Goal: Information Seeking & Learning: Check status

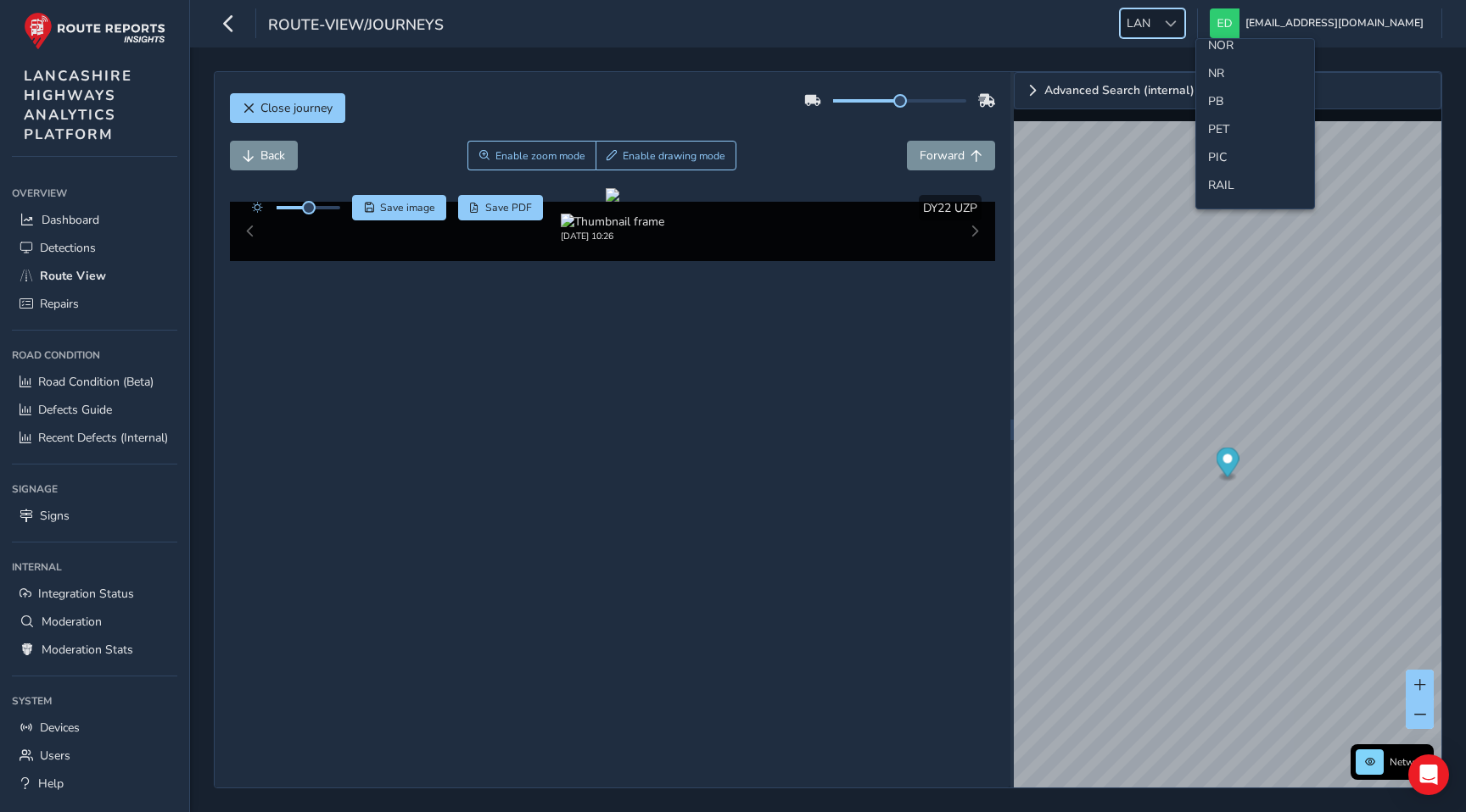
scroll to position [631, 0]
click at [1215, 58] on li "NR" at bounding box center [1255, 72] width 118 height 28
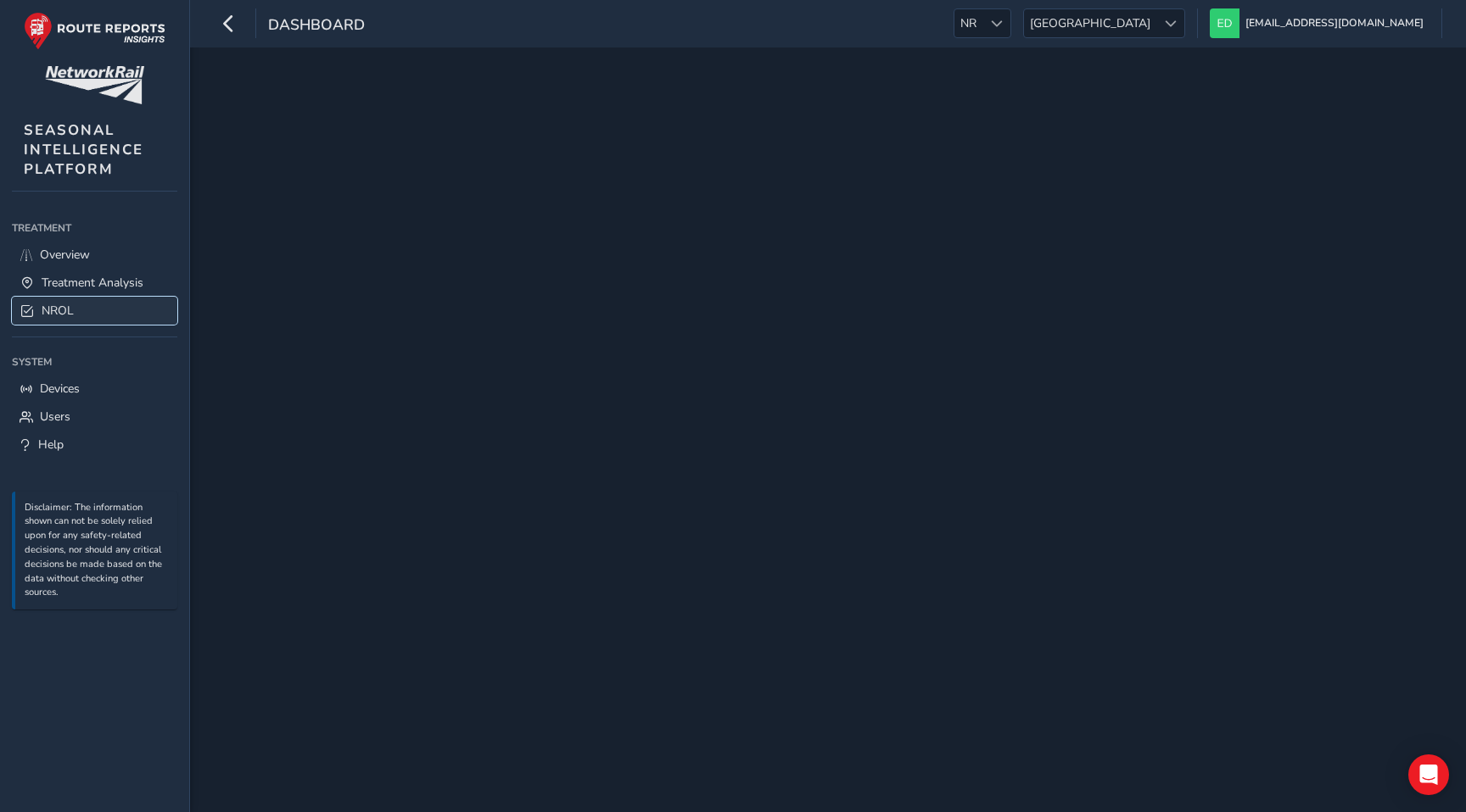
click at [67, 314] on span "NROL" at bounding box center [57, 311] width 32 height 16
click at [69, 317] on span "NROL" at bounding box center [57, 311] width 32 height 16
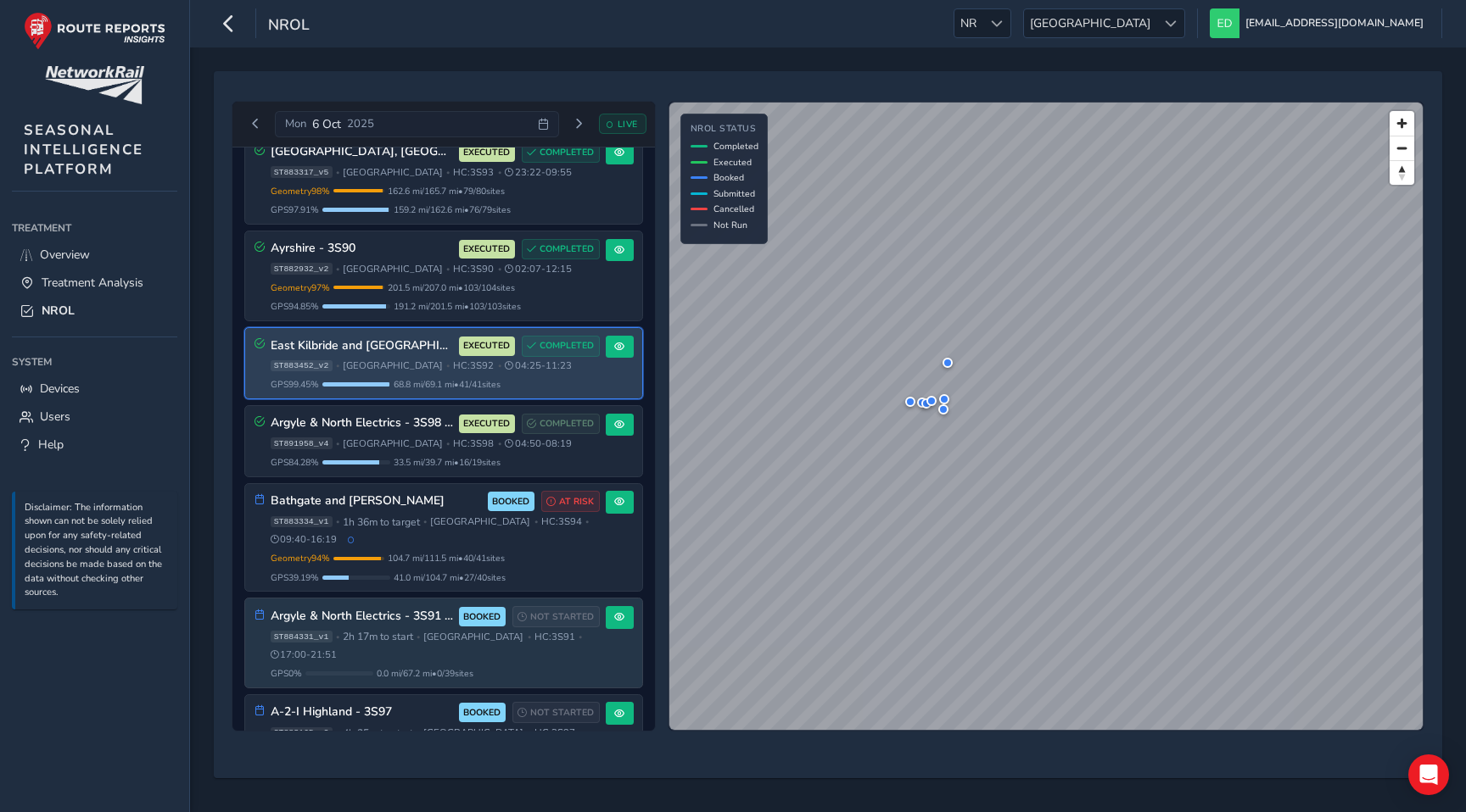
scroll to position [216, 0]
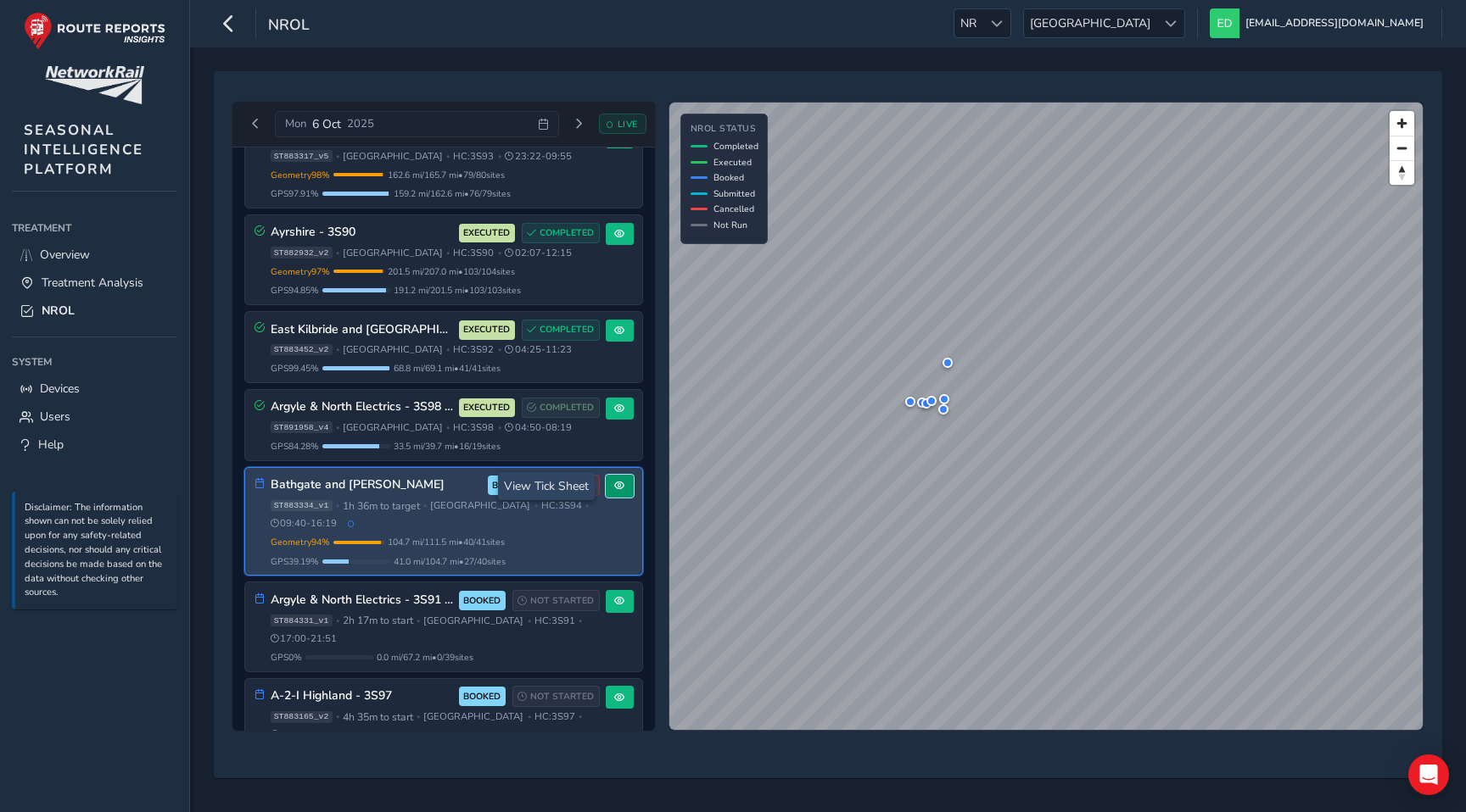
click at [615, 486] on span at bounding box center [620, 486] width 11 height 10
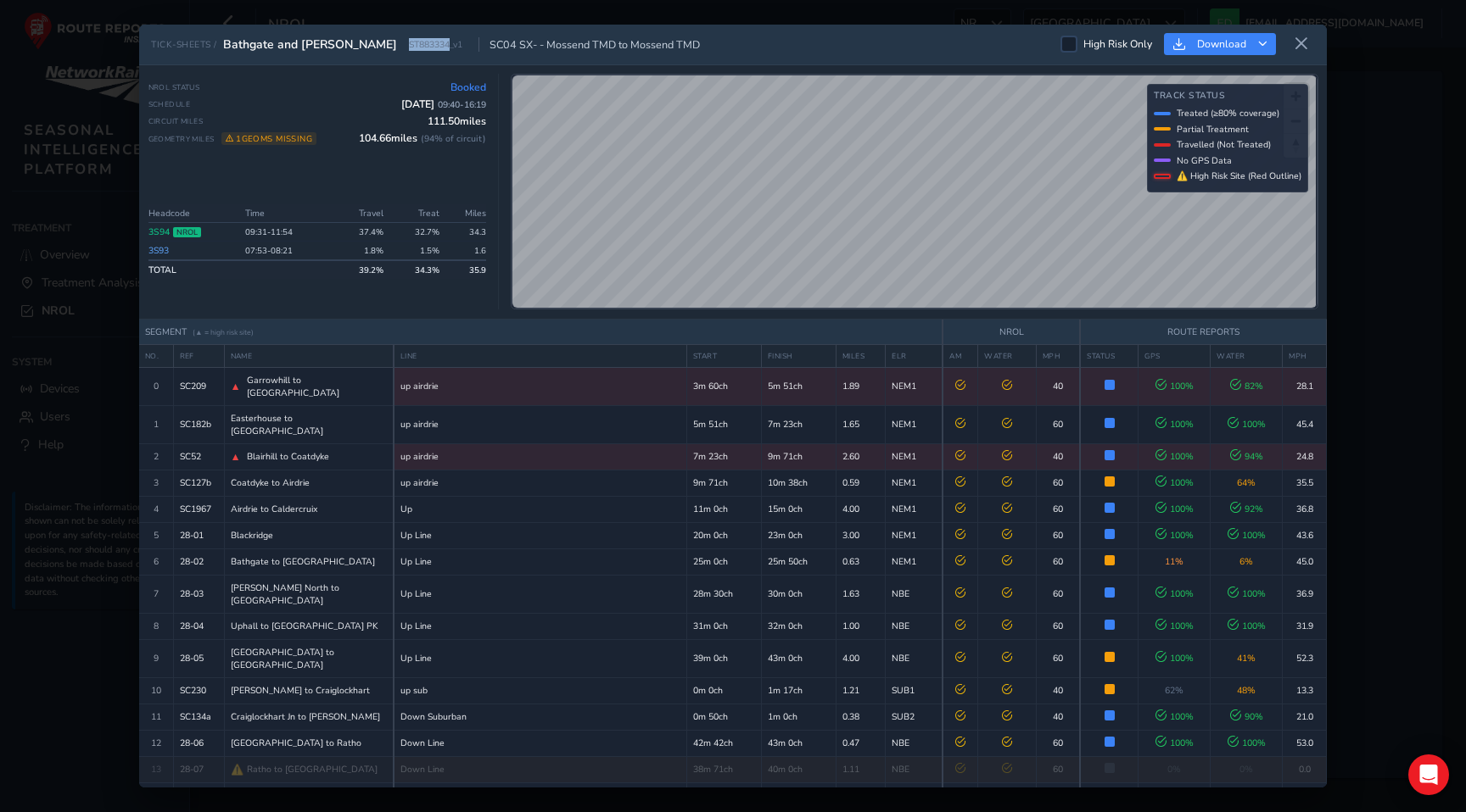
drag, startPoint x: 347, startPoint y: 44, endPoint x: 390, endPoint y: 44, distance: 43.0
click at [409, 44] on span "ST883334_v1" at bounding box center [435, 45] width 53 height 13
copy span "ST883334"
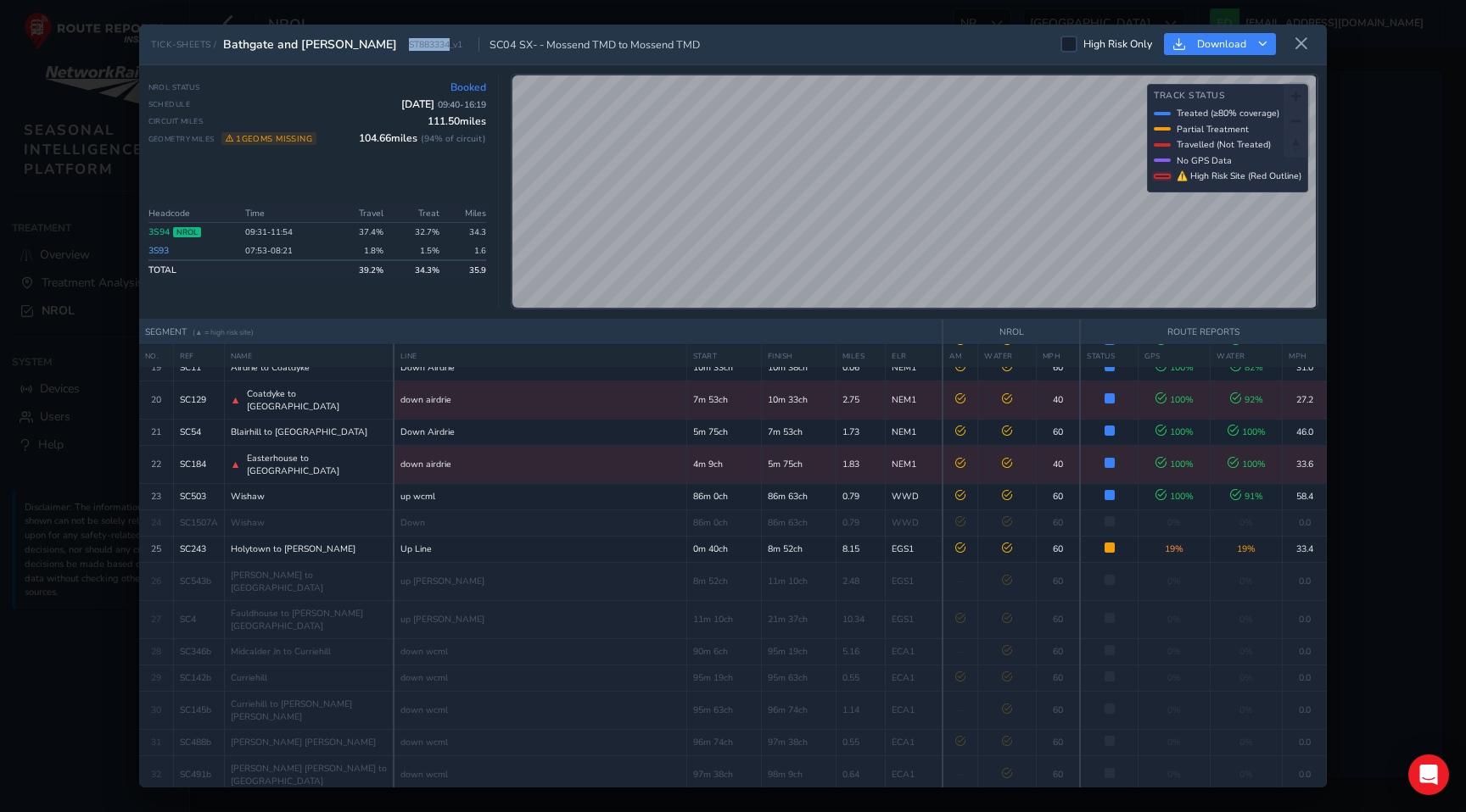
scroll to position [647, 0]
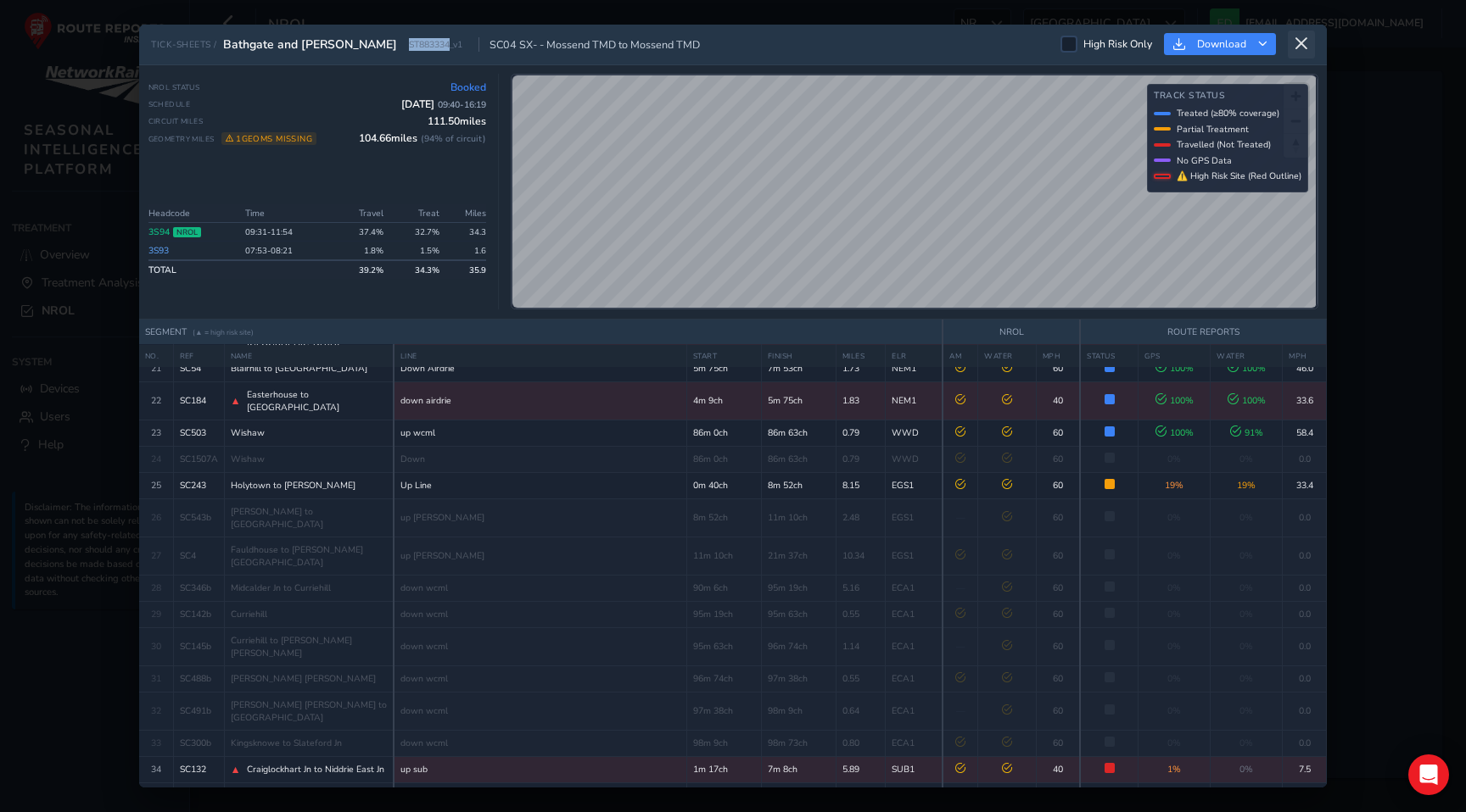
click at [1300, 51] on icon at bounding box center [1301, 44] width 15 height 15
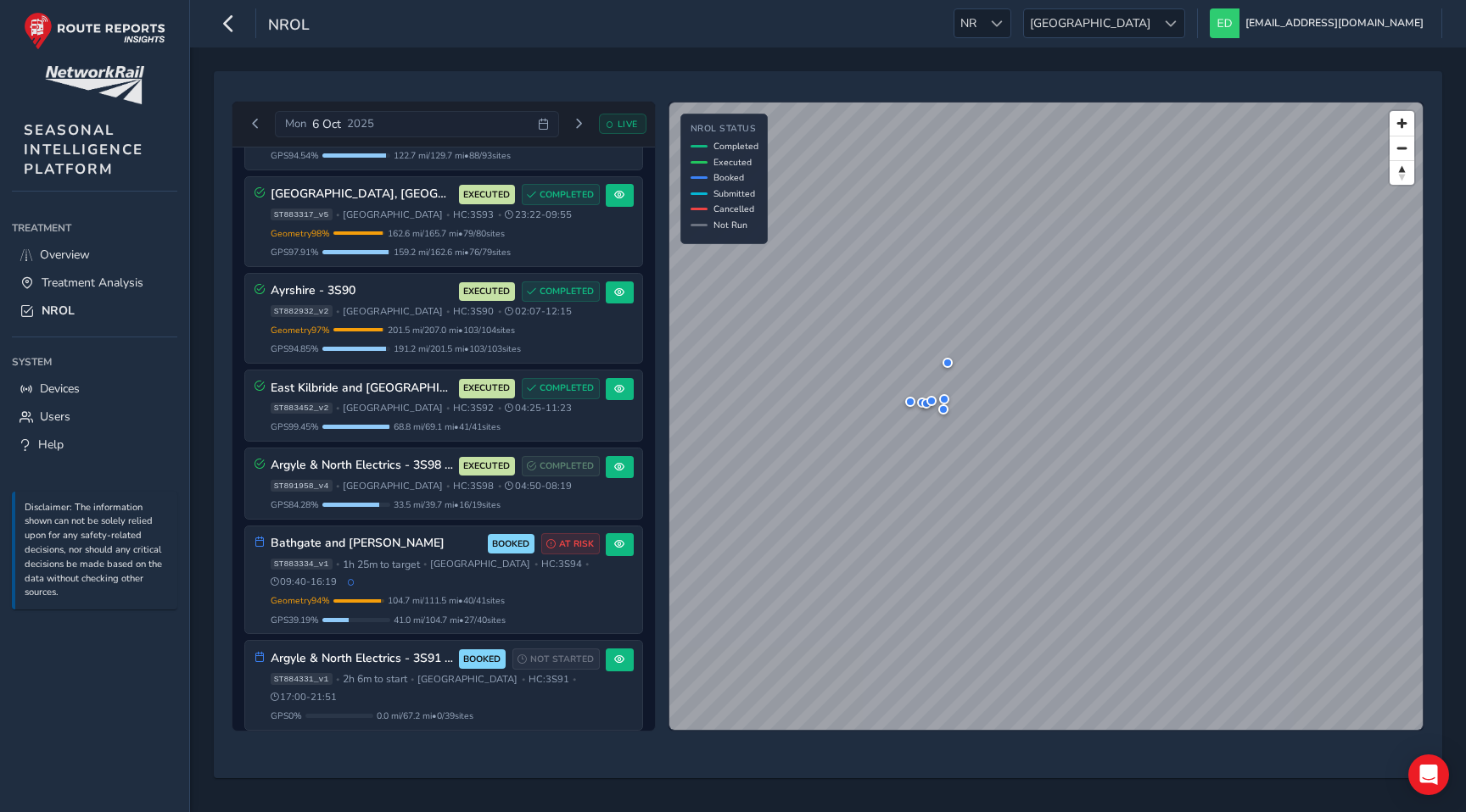
scroll to position [174, 0]
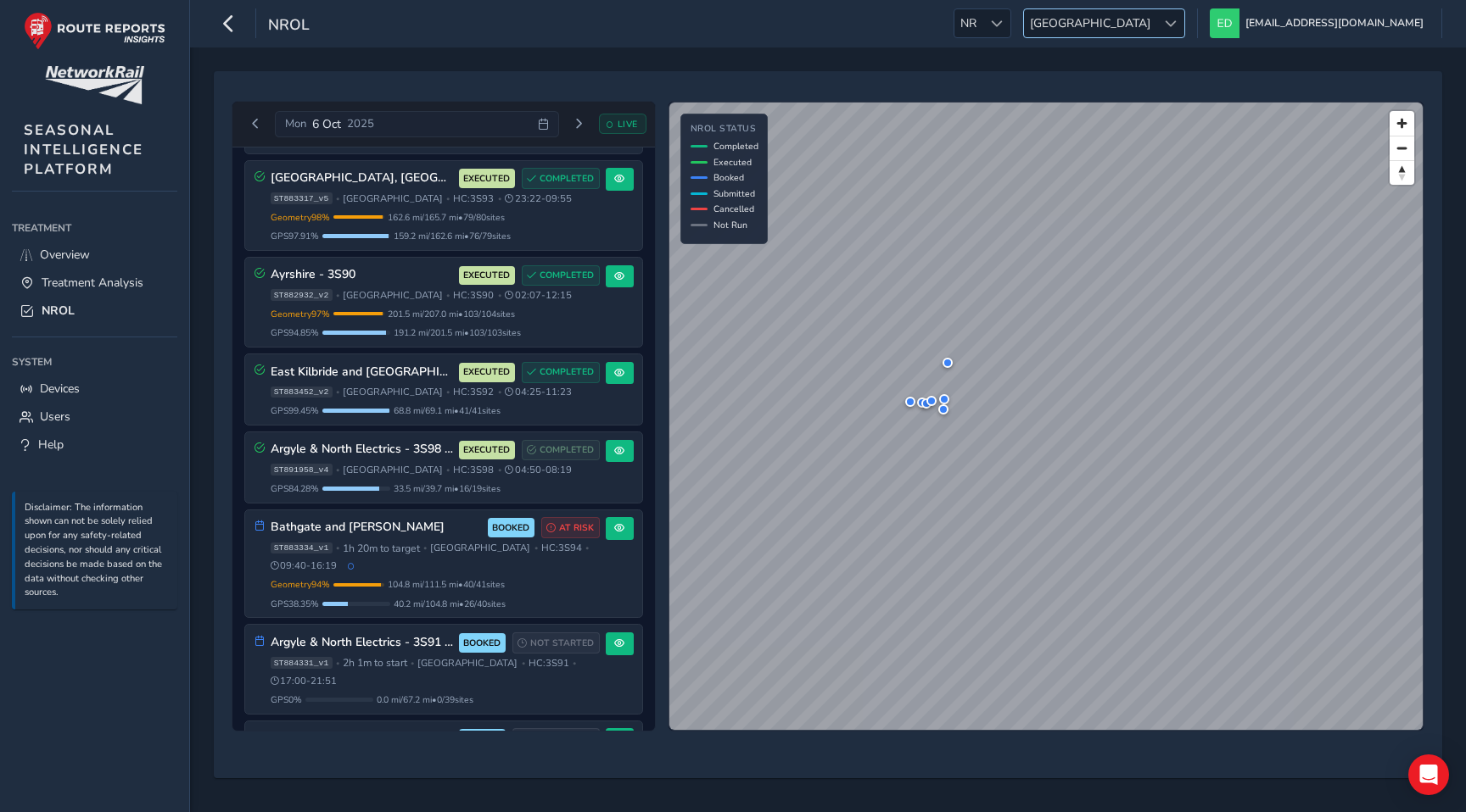
click at [1184, 24] on div at bounding box center [1170, 24] width 28 height 28
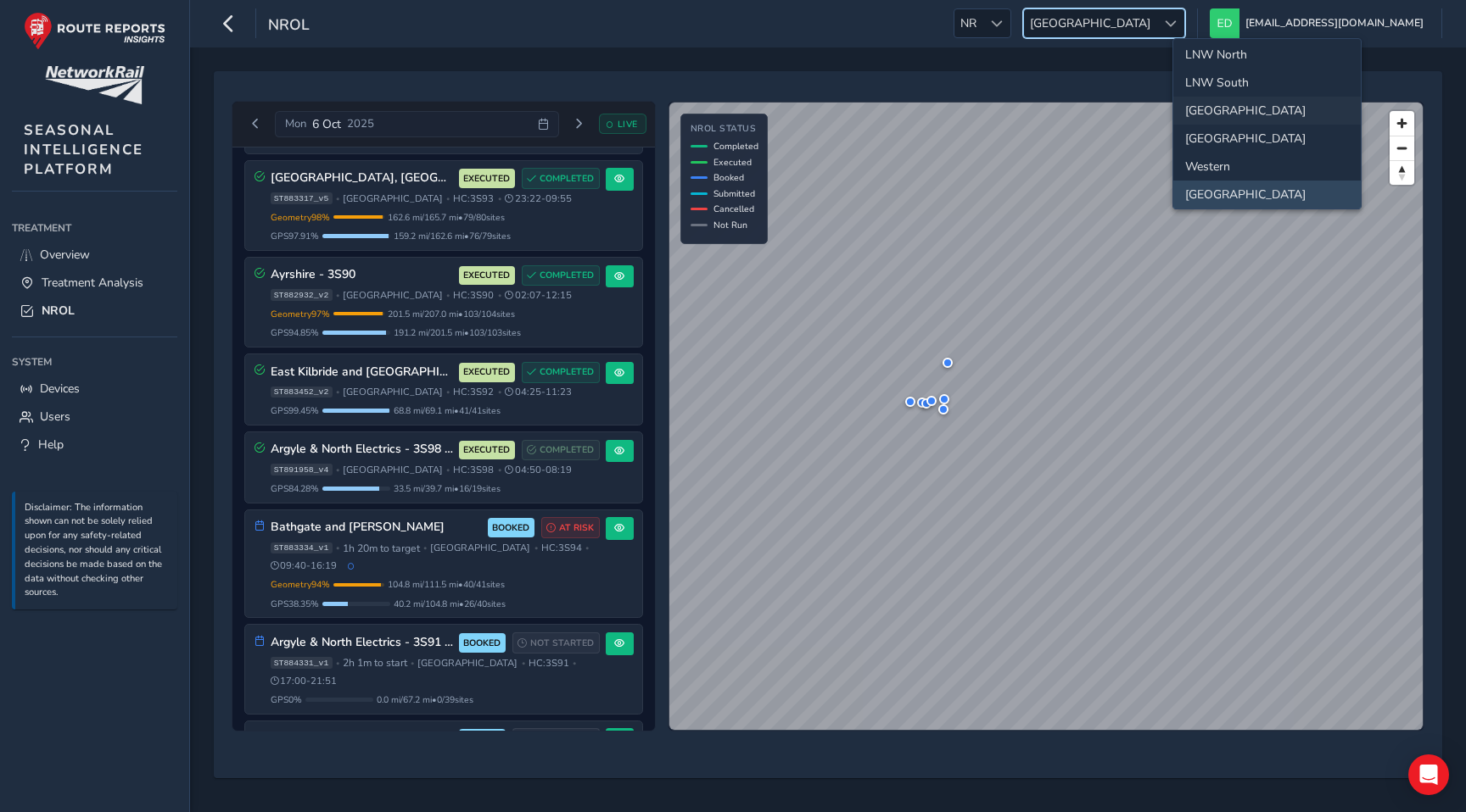
scroll to position [0, 0]
click at [1231, 87] on li "Wessex" at bounding box center [1266, 87] width 187 height 28
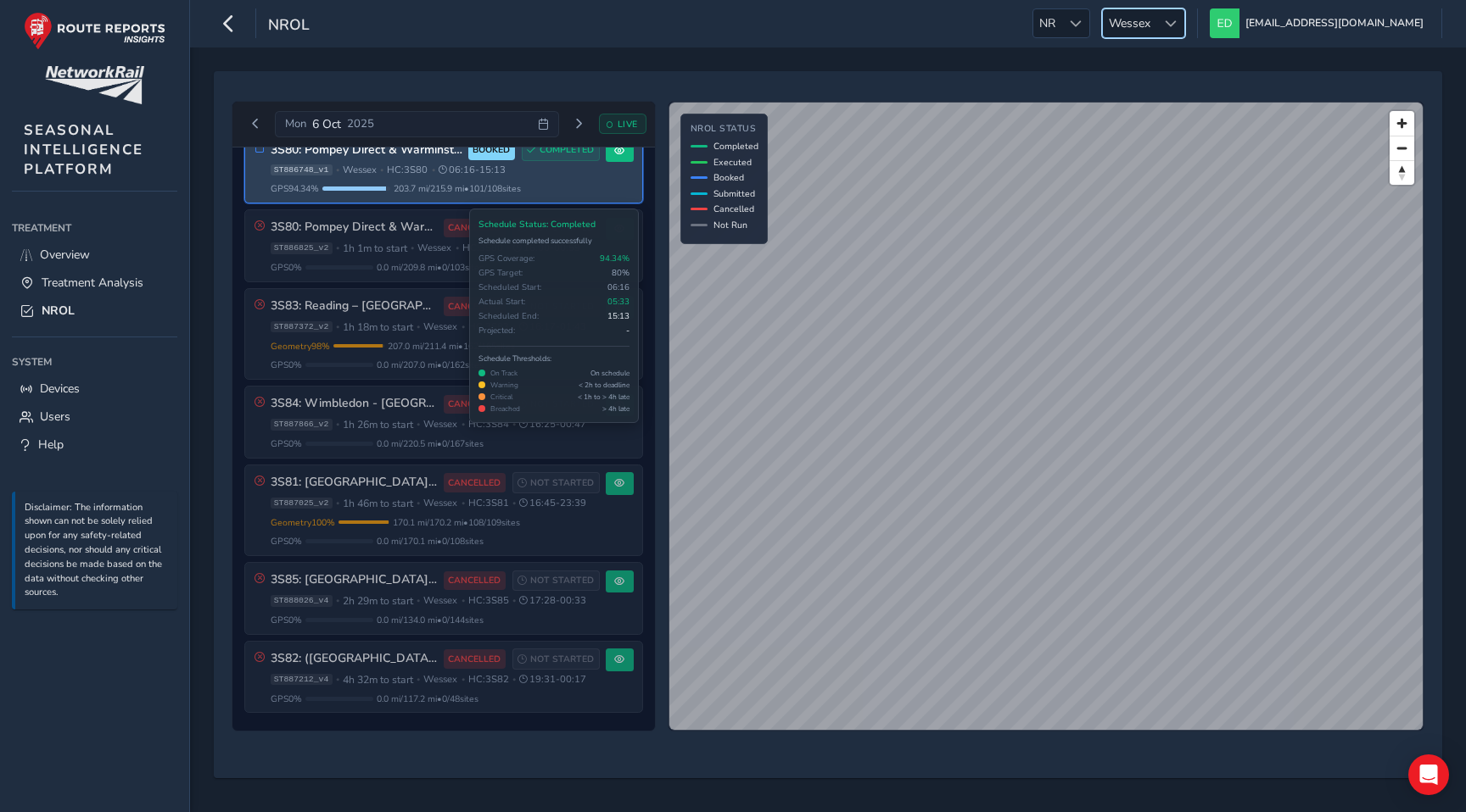
scroll to position [722, 0]
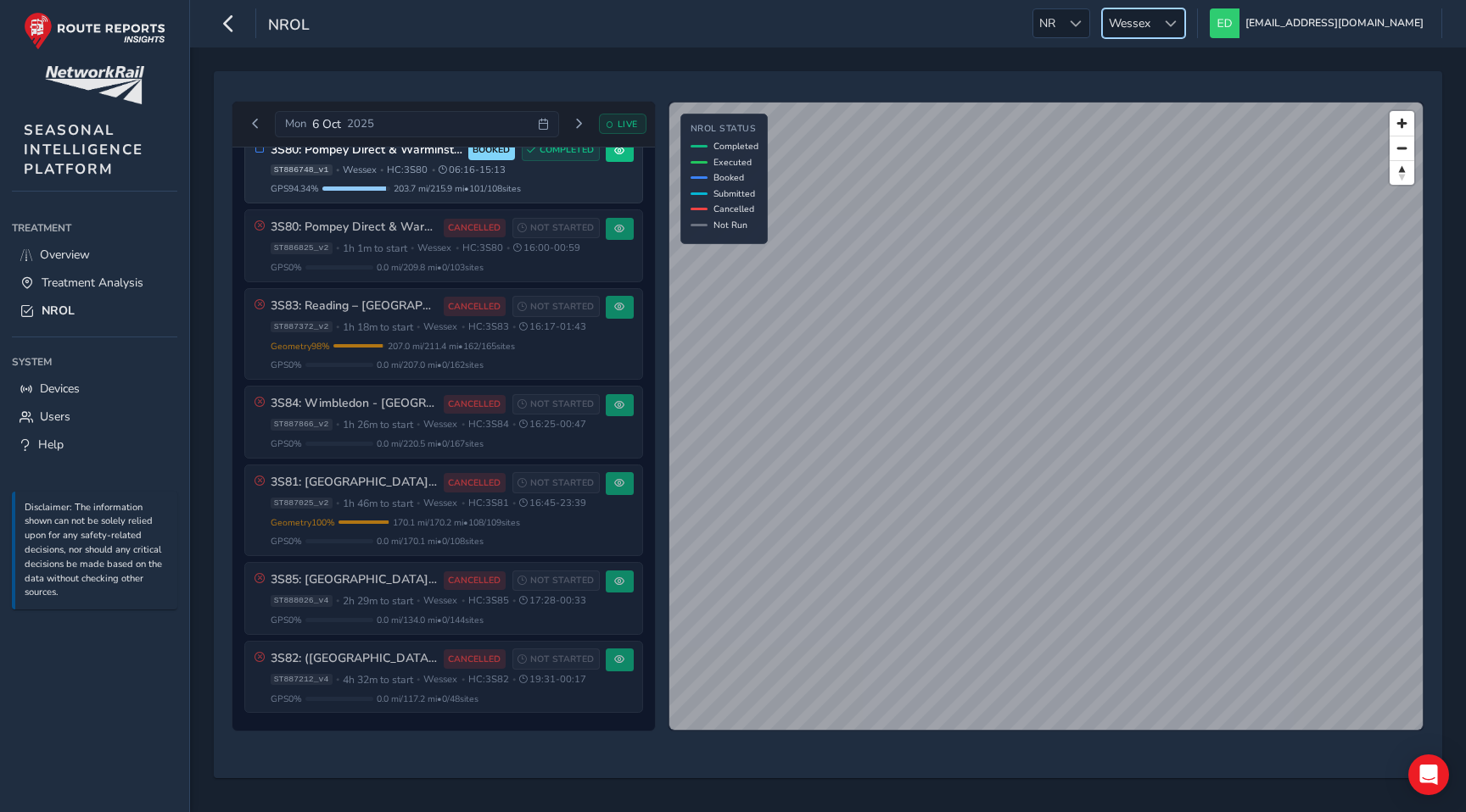
click at [1176, 24] on span at bounding box center [1171, 24] width 12 height 12
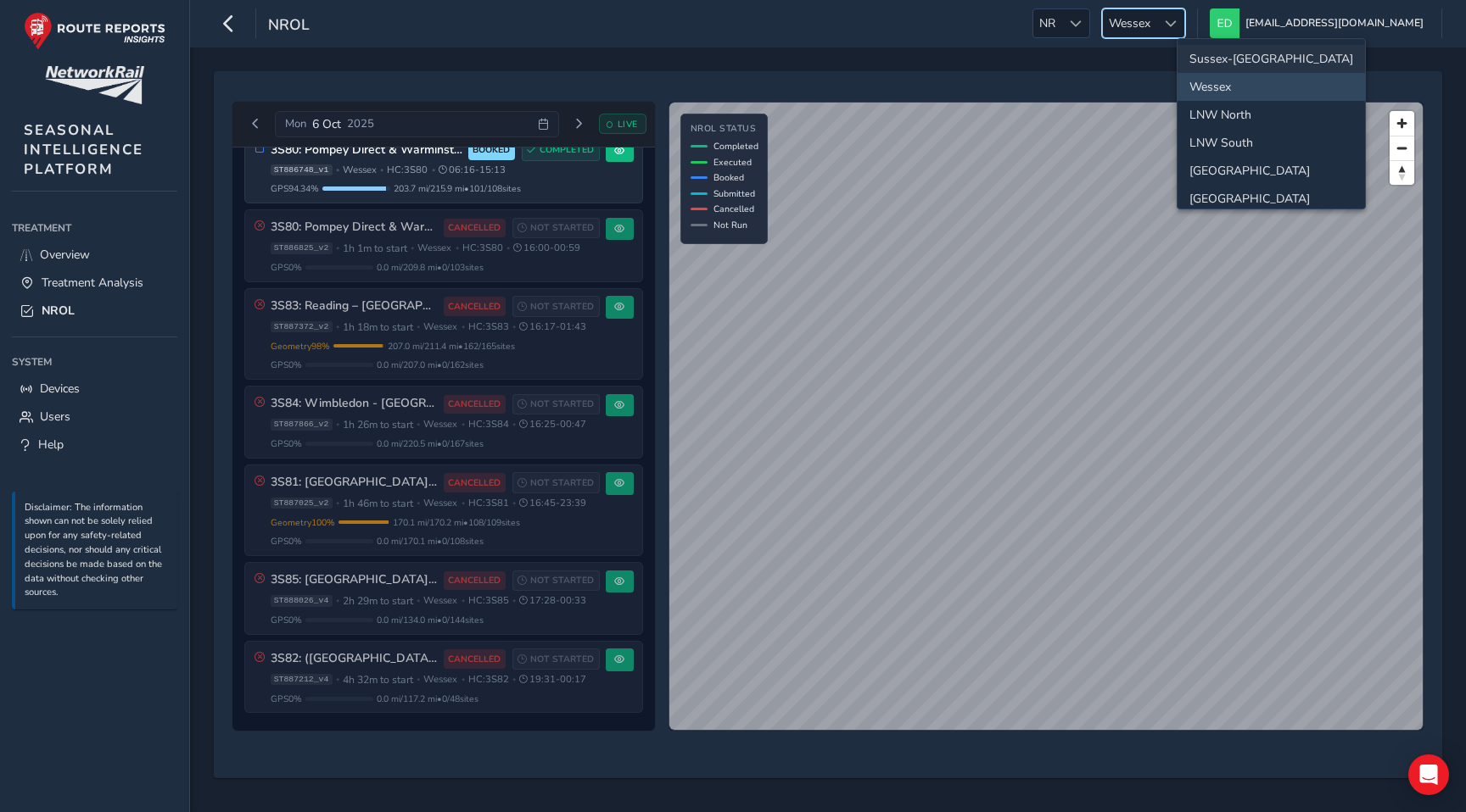
click at [1233, 61] on li "Sussex-Kent" at bounding box center [1271, 59] width 187 height 28
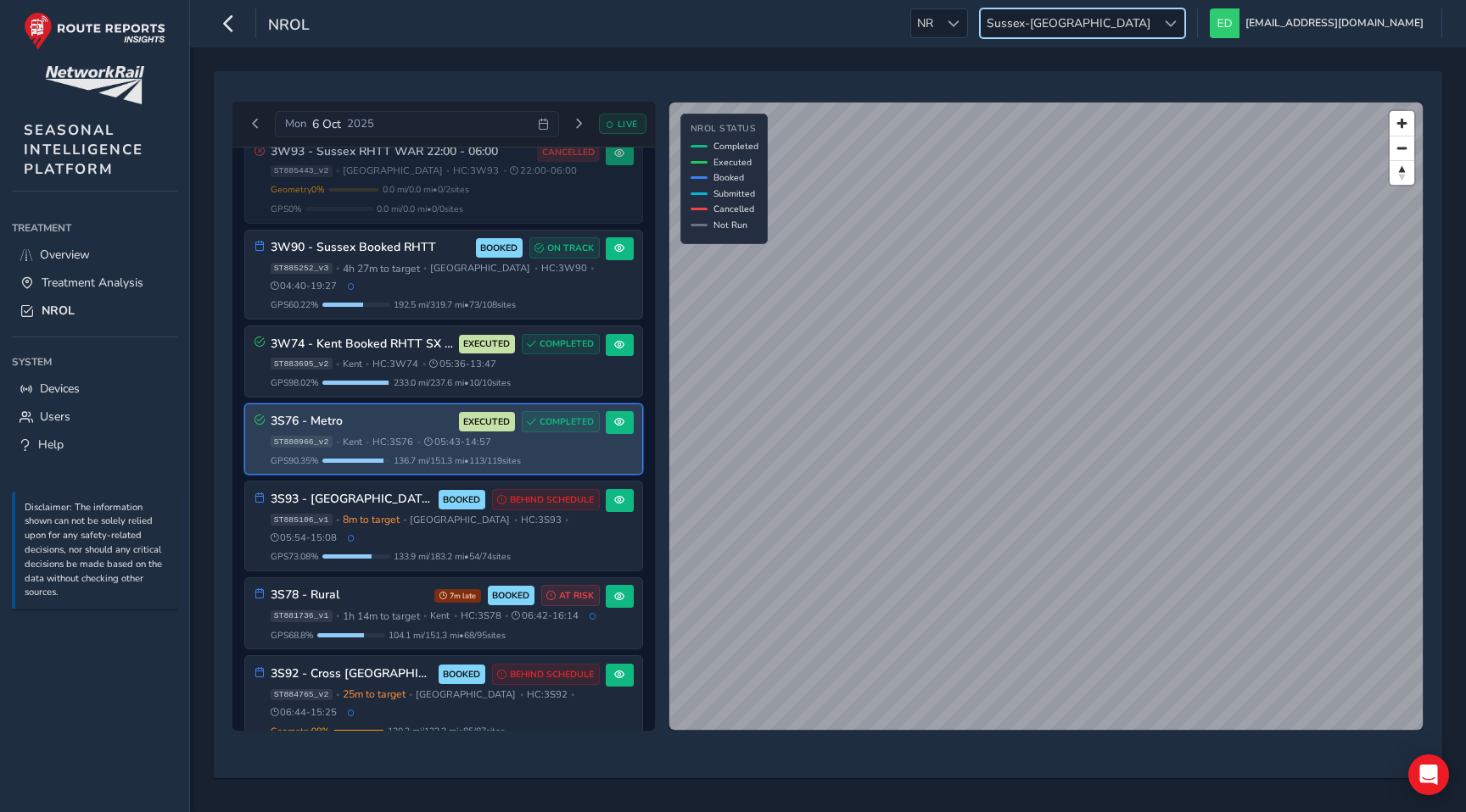
scroll to position [274, 0]
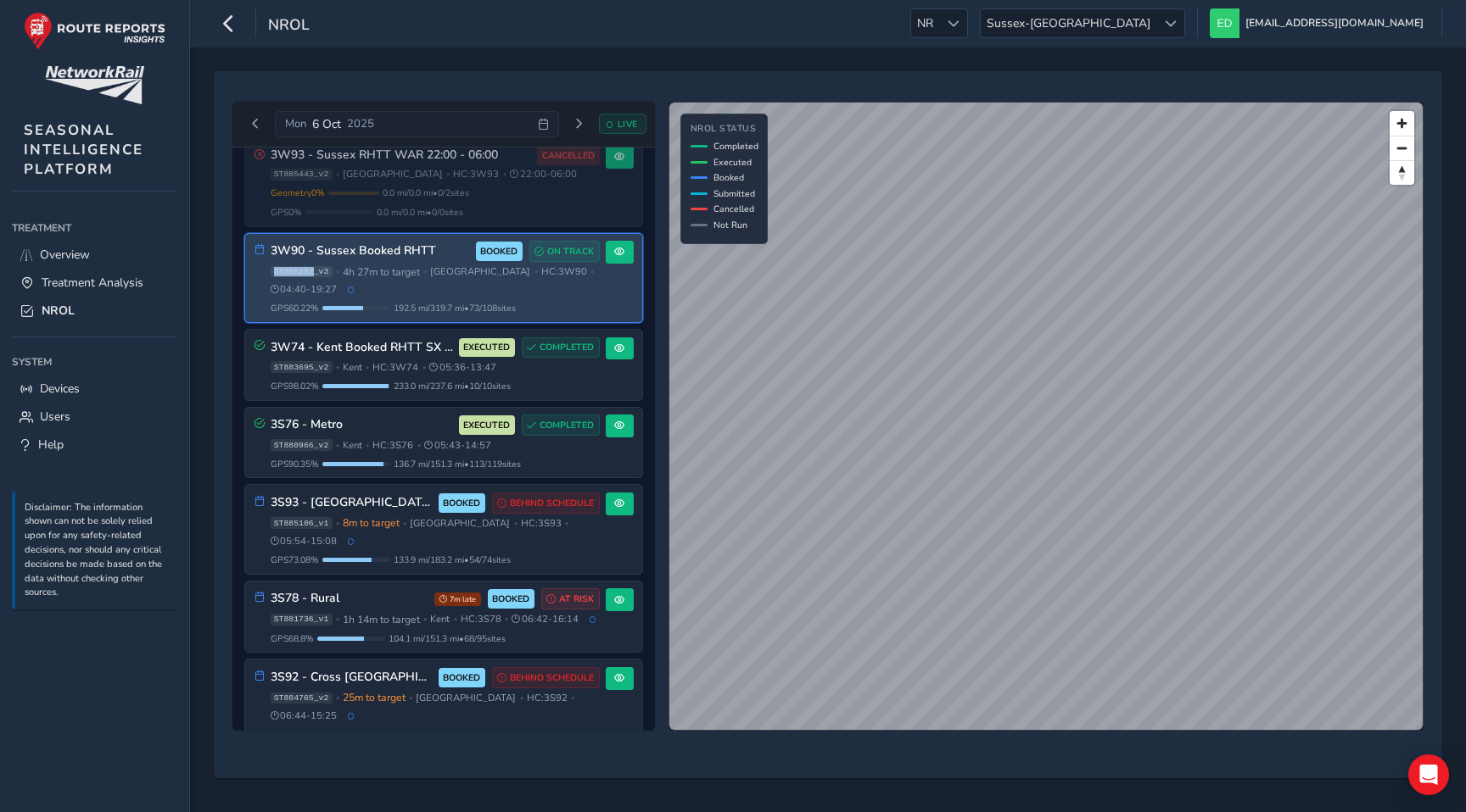
drag, startPoint x: 313, startPoint y: 272, endPoint x: 270, endPoint y: 272, distance: 43.0
click at [270, 272] on div "ST885252_v3 • 4h 27m to target • Sussex • HC: 3W90 • 04:40 - 19:27" at bounding box center [435, 281] width 329 height 32
copy span "ST885252"
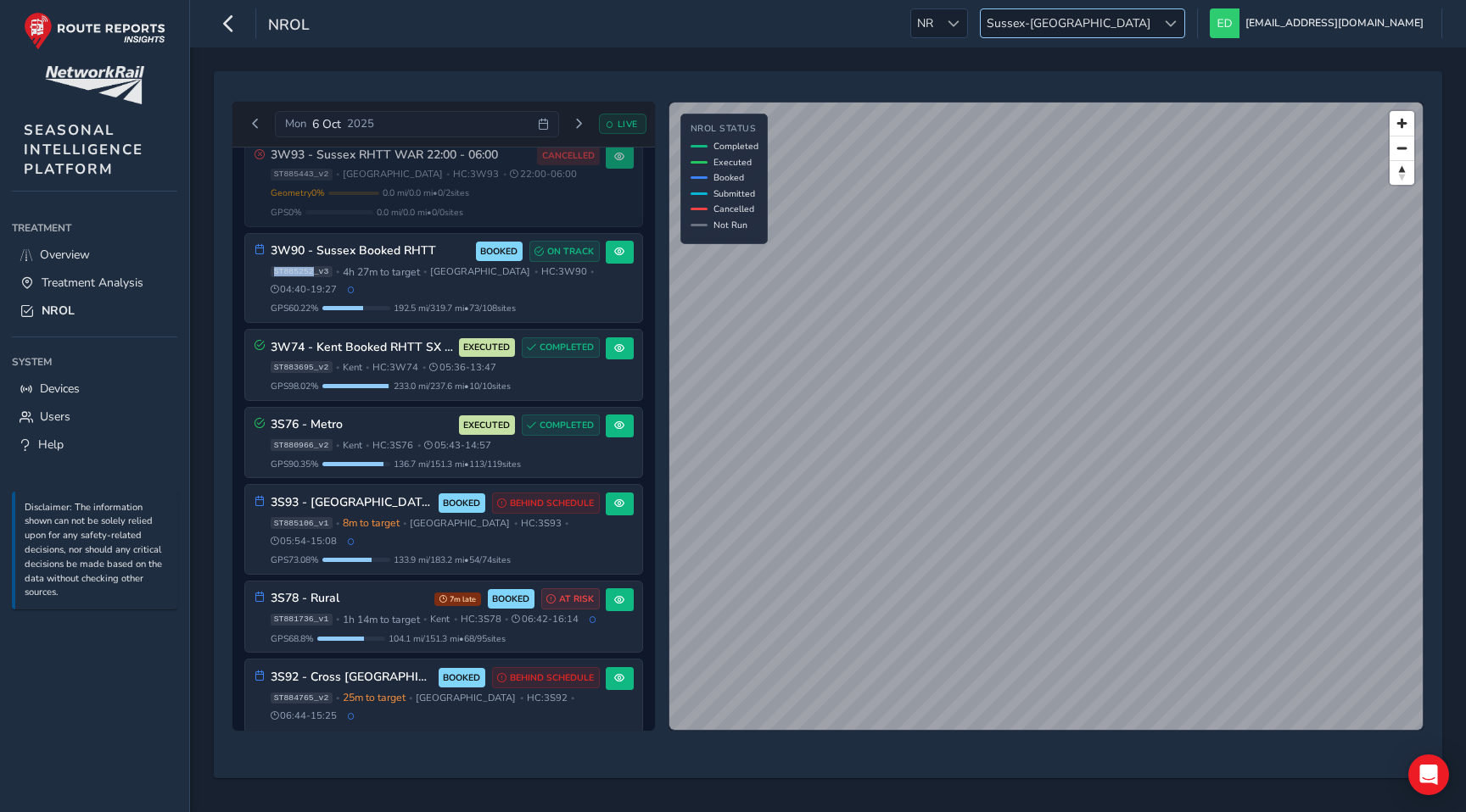
click at [1156, 34] on span "Sussex-Kent" at bounding box center [1068, 24] width 176 height 28
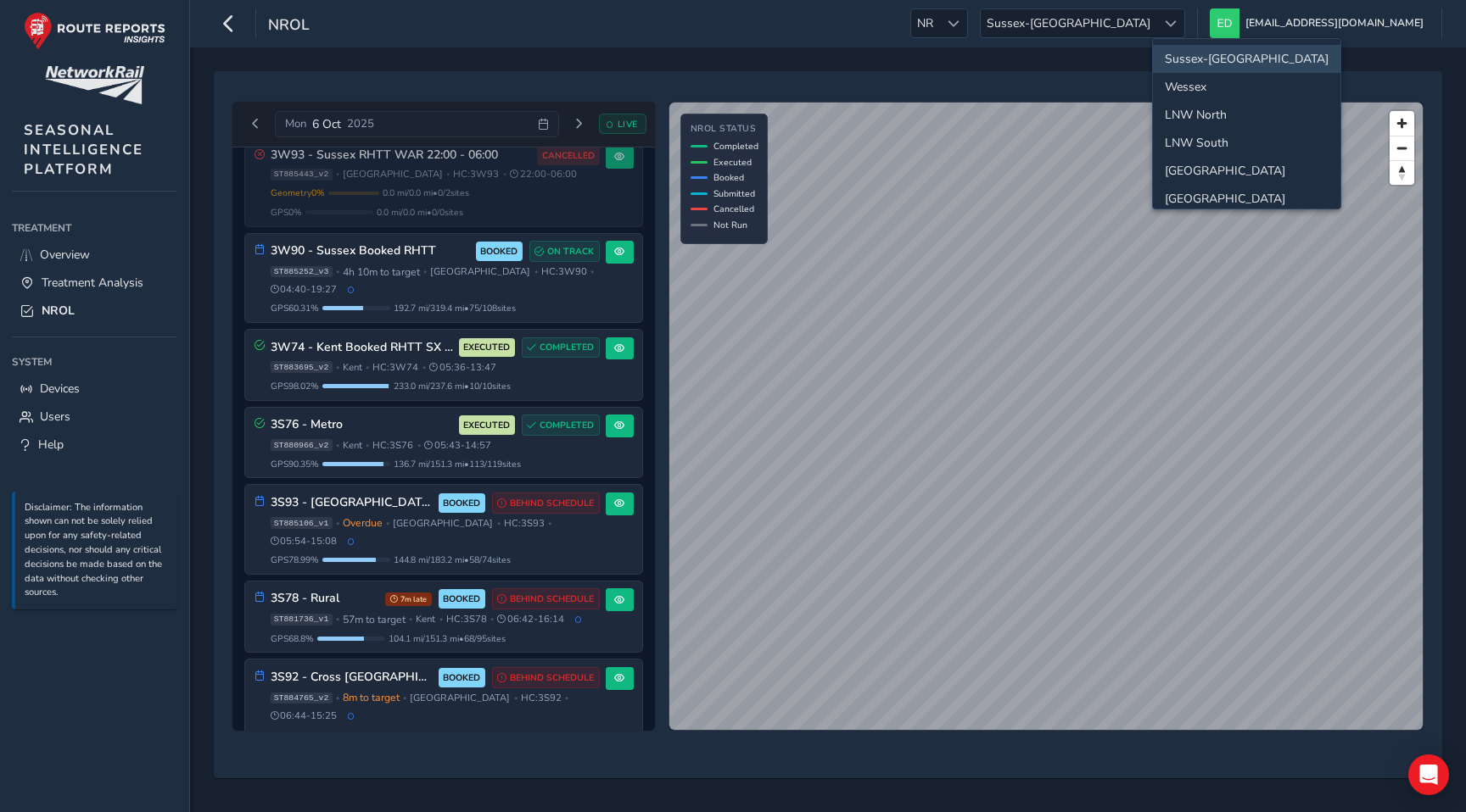
click at [712, 86] on div "Mon 6 Oct 2025 LIVE 3S75 - Channel Coast Route EXECUTED COMPLETED ST883592_v3 •…" at bounding box center [828, 424] width 1204 height 683
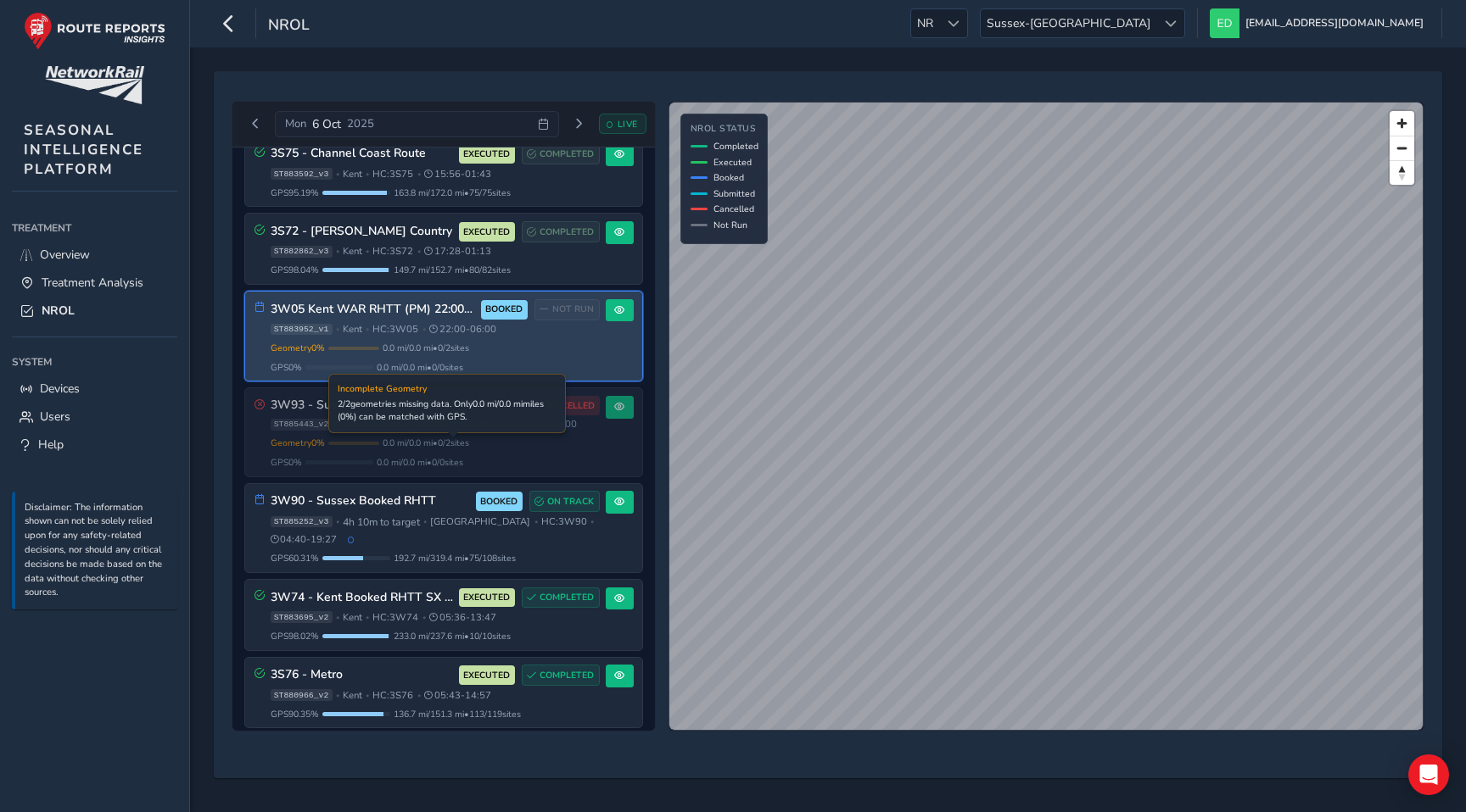
scroll to position [32, 0]
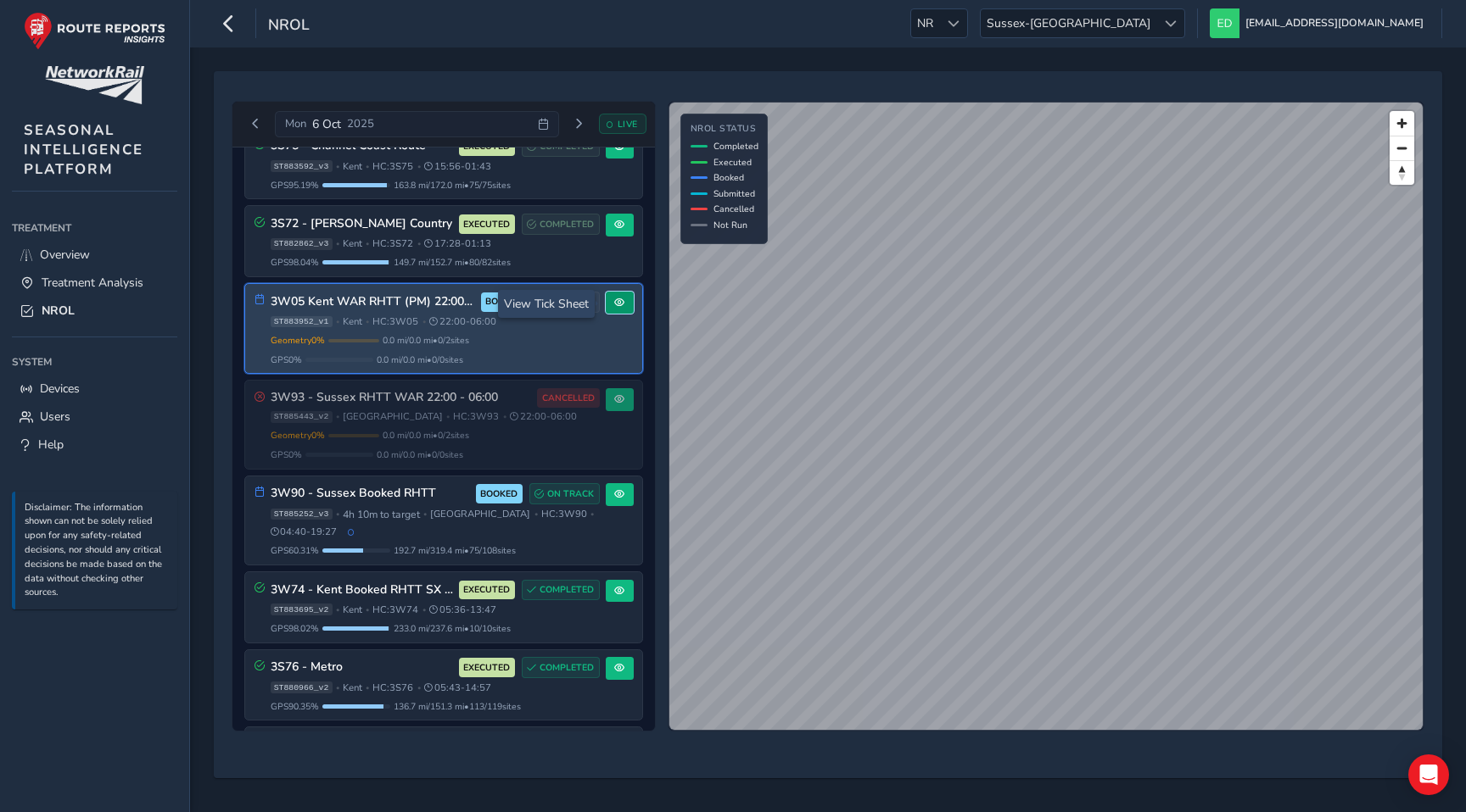
click at [614, 303] on span at bounding box center [620, 303] width 11 height 10
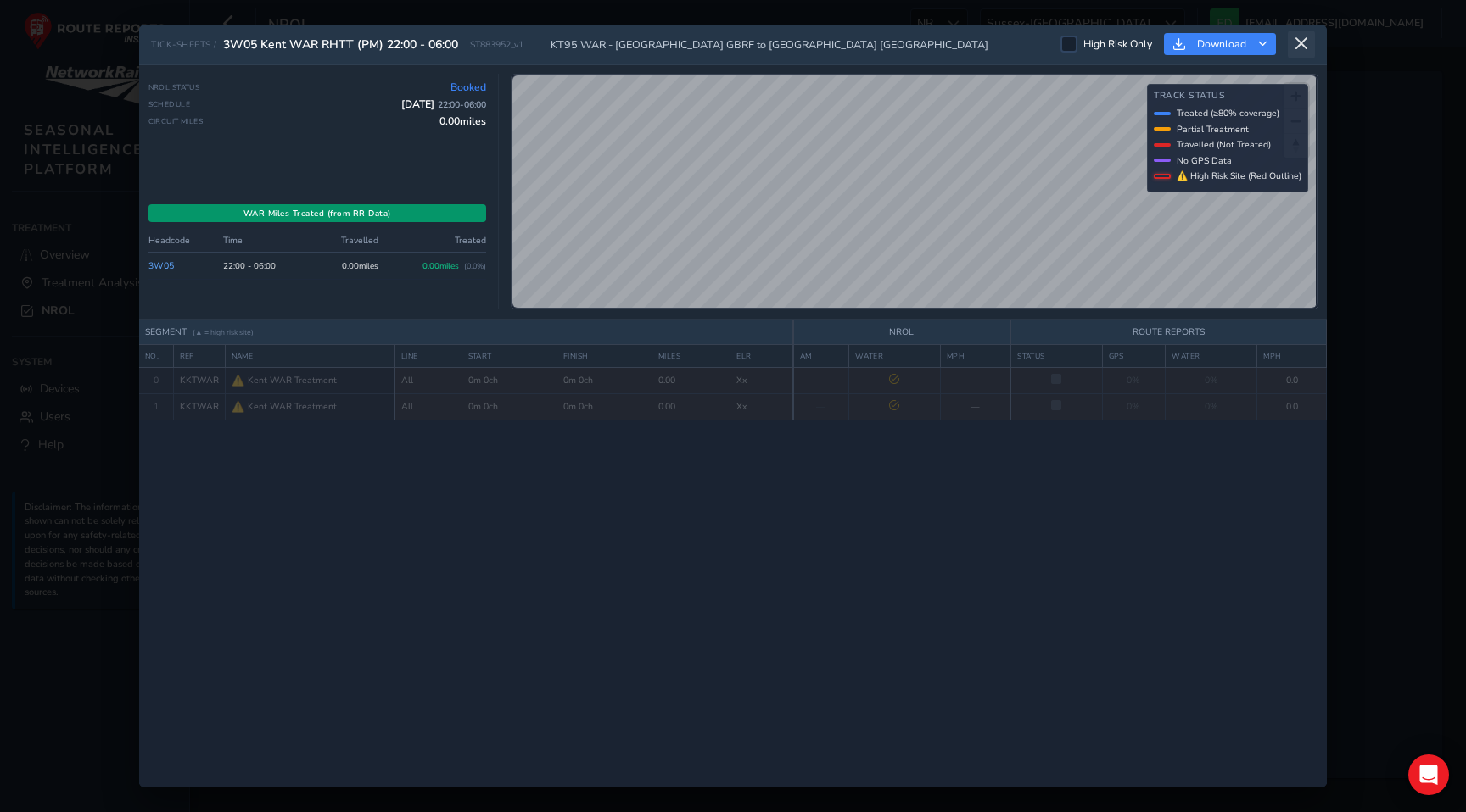
click at [1302, 44] on icon at bounding box center [1301, 44] width 15 height 15
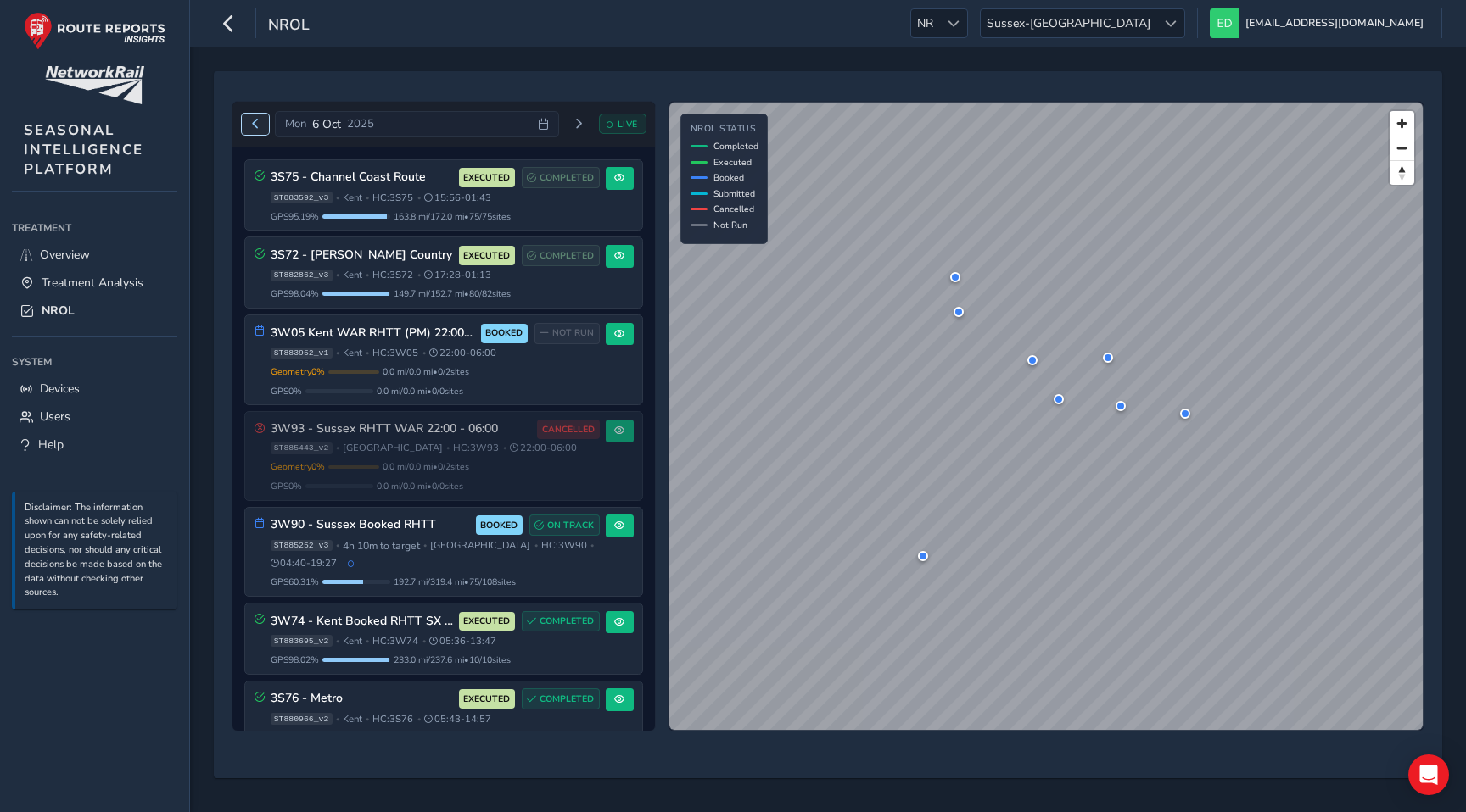
click at [253, 122] on span "Previous day" at bounding box center [256, 124] width 11 height 10
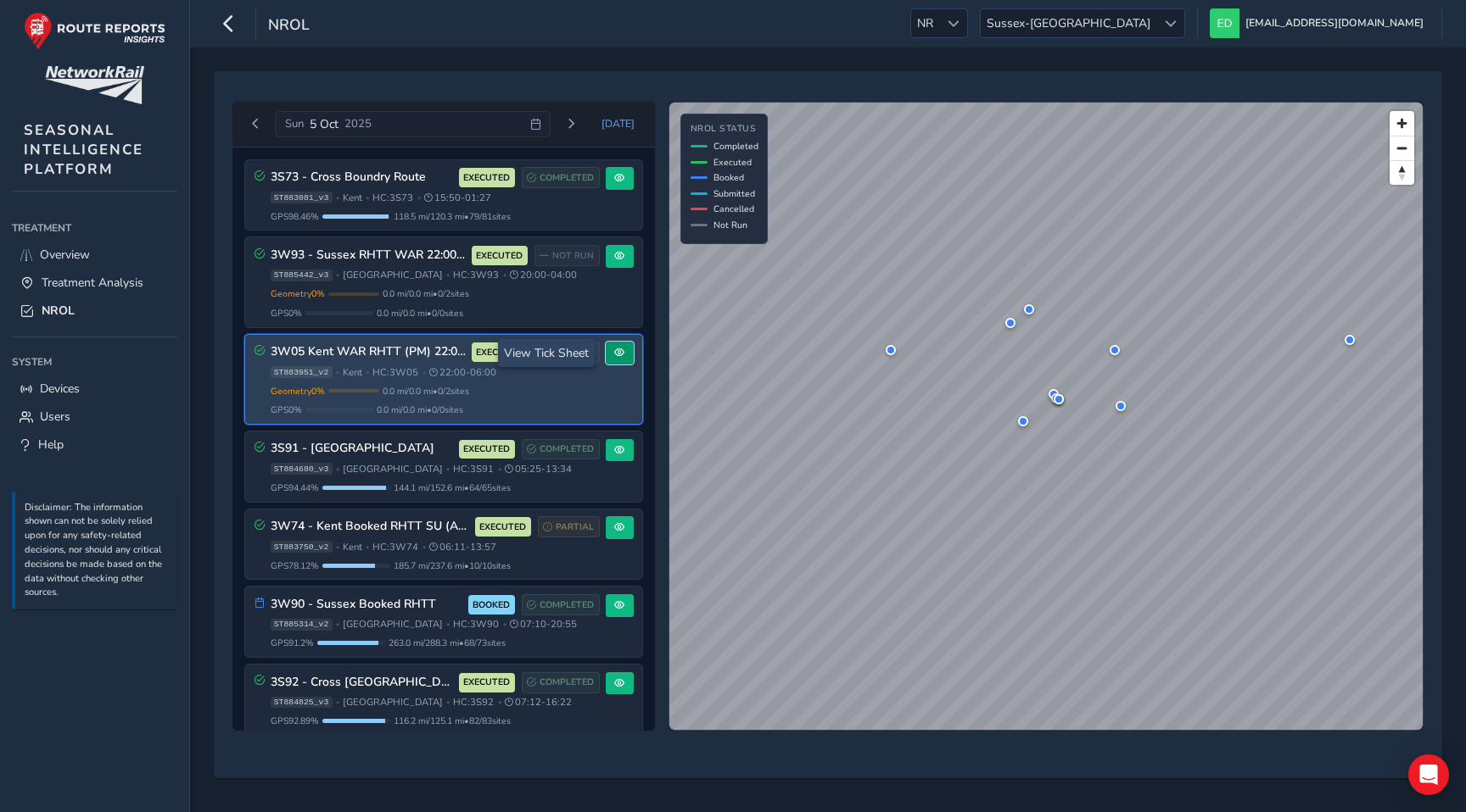
click at [614, 348] on span at bounding box center [620, 353] width 11 height 10
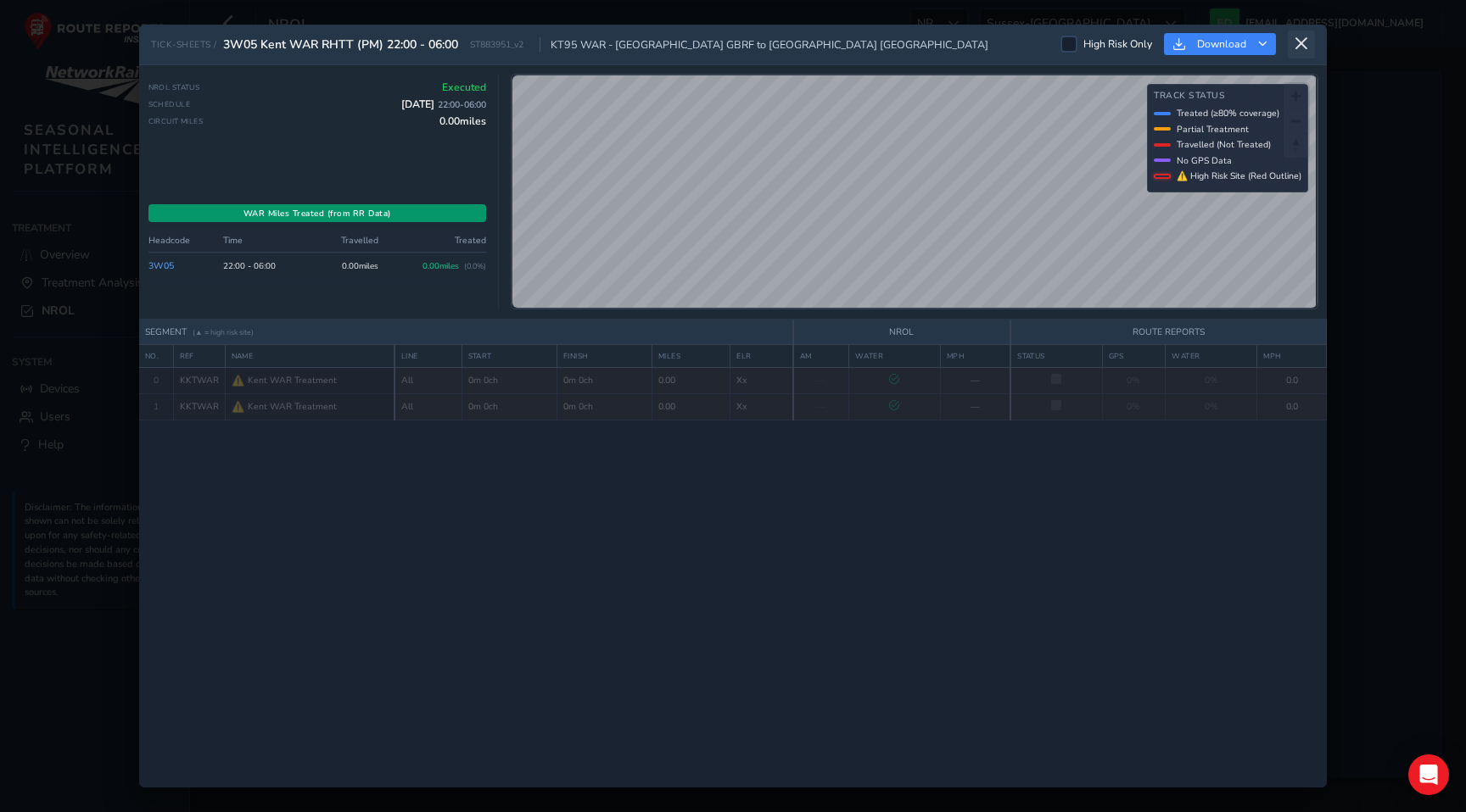
click at [1294, 45] on icon at bounding box center [1301, 44] width 15 height 15
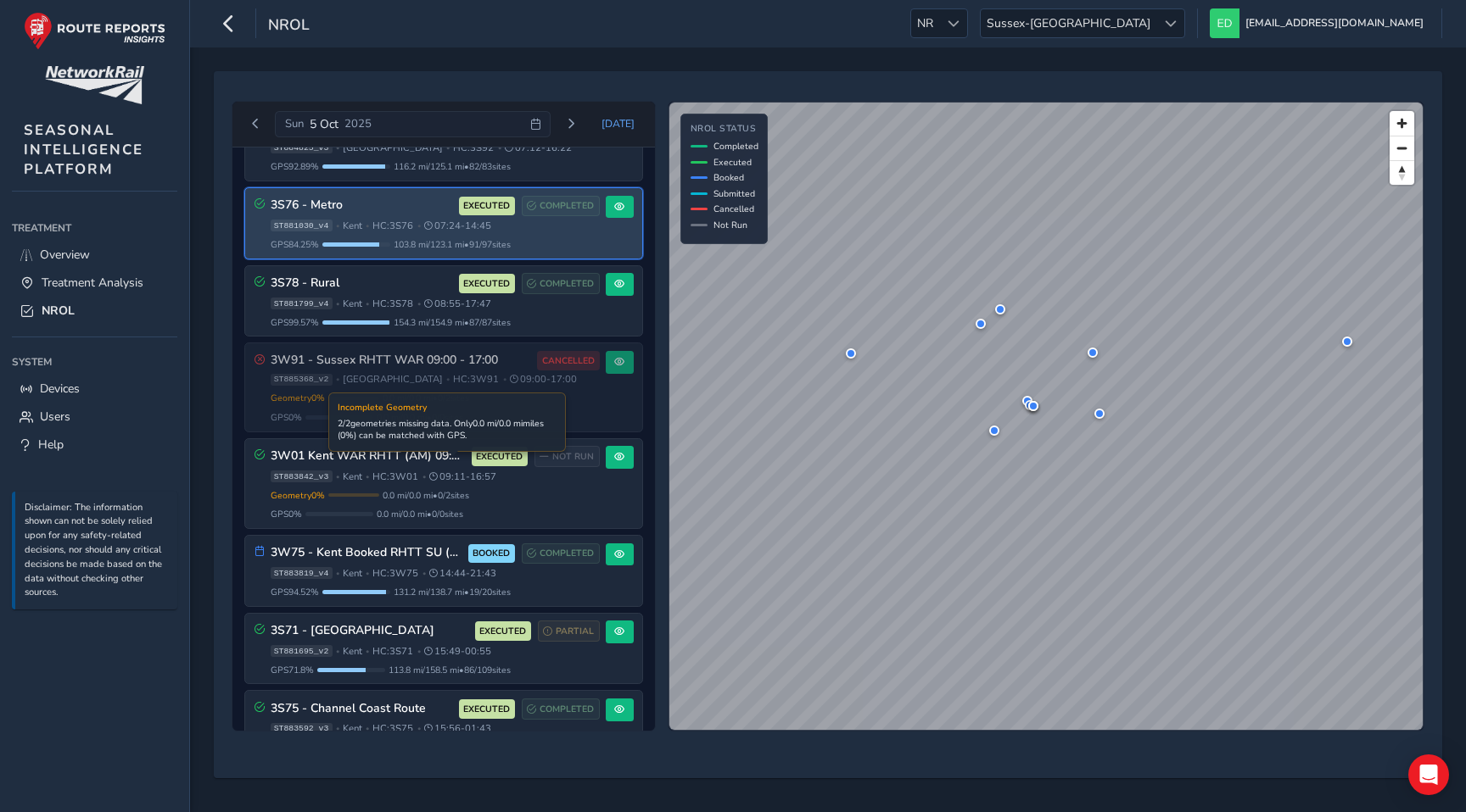
scroll to position [556, 0]
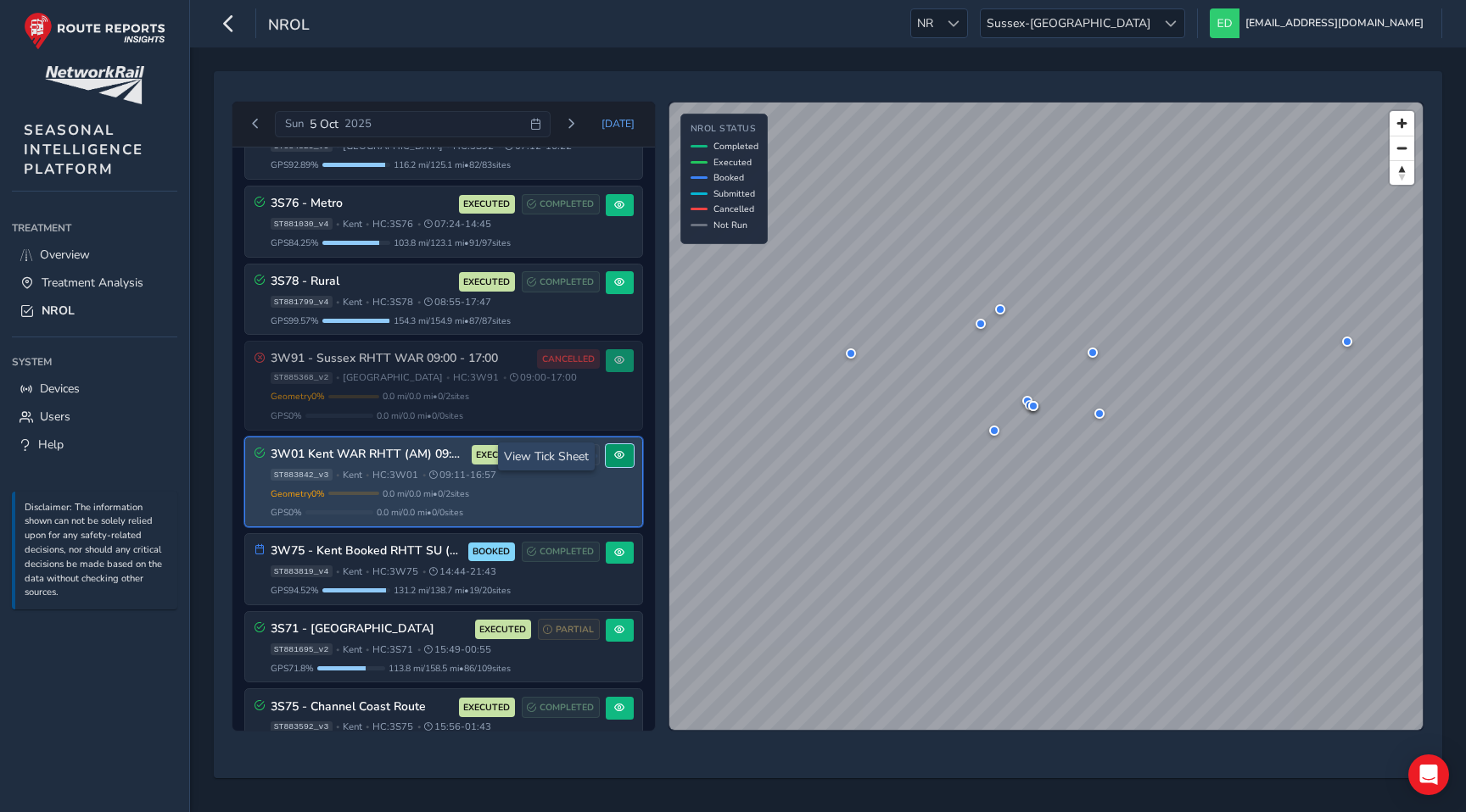
click at [615, 457] on span at bounding box center [620, 456] width 11 height 10
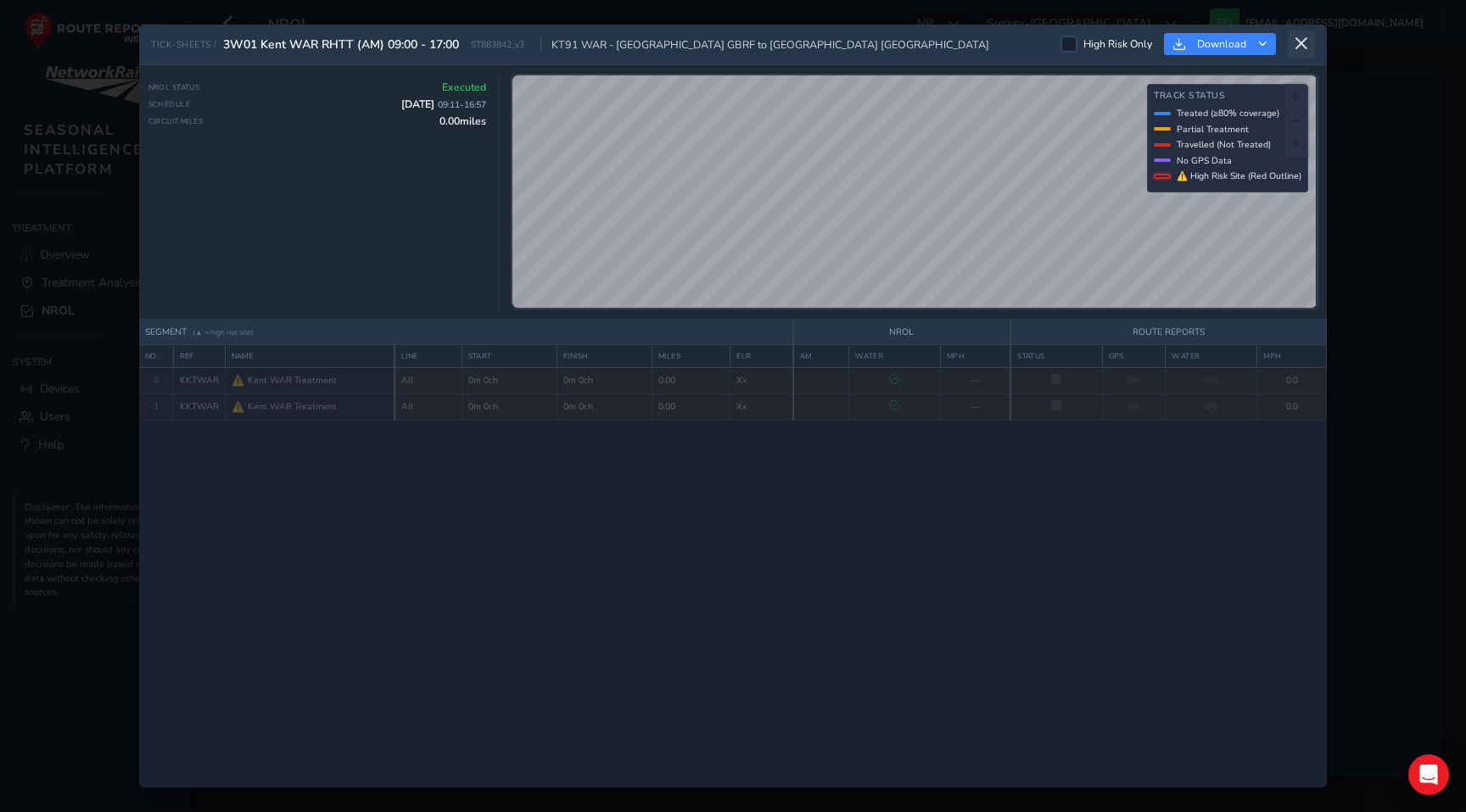
click at [1302, 43] on icon at bounding box center [1301, 44] width 15 height 15
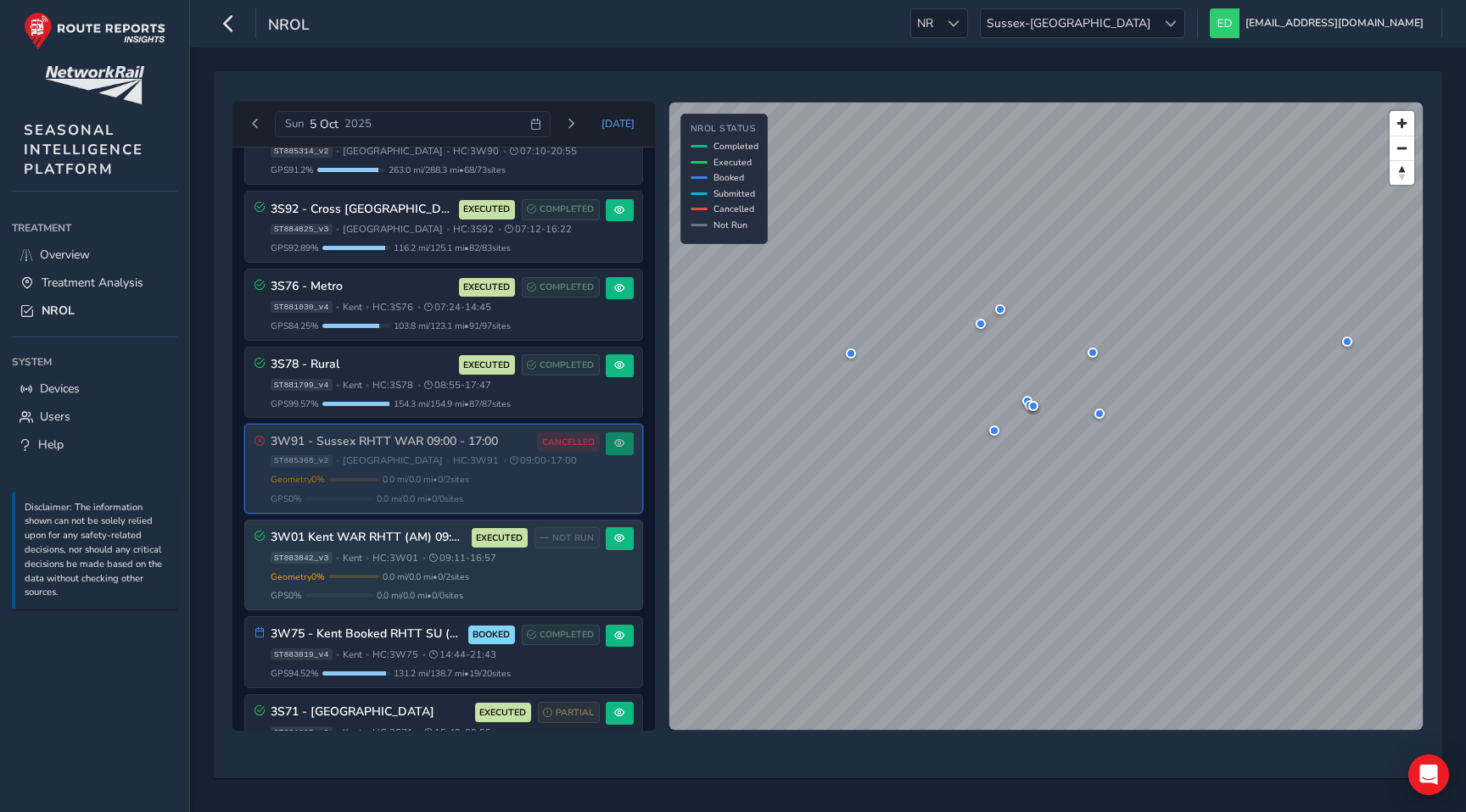
scroll to position [474, 0]
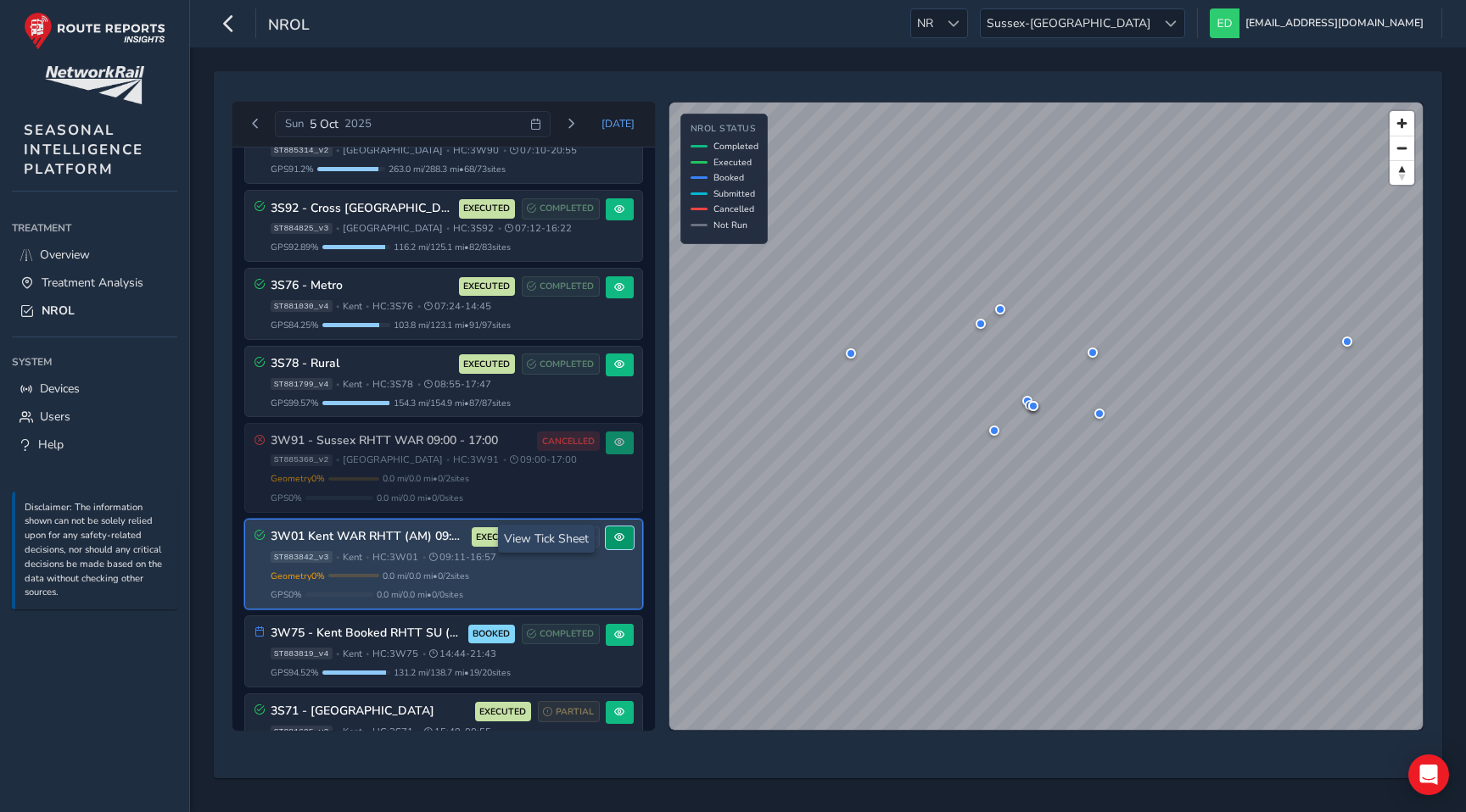
click at [617, 542] on span at bounding box center [620, 538] width 11 height 10
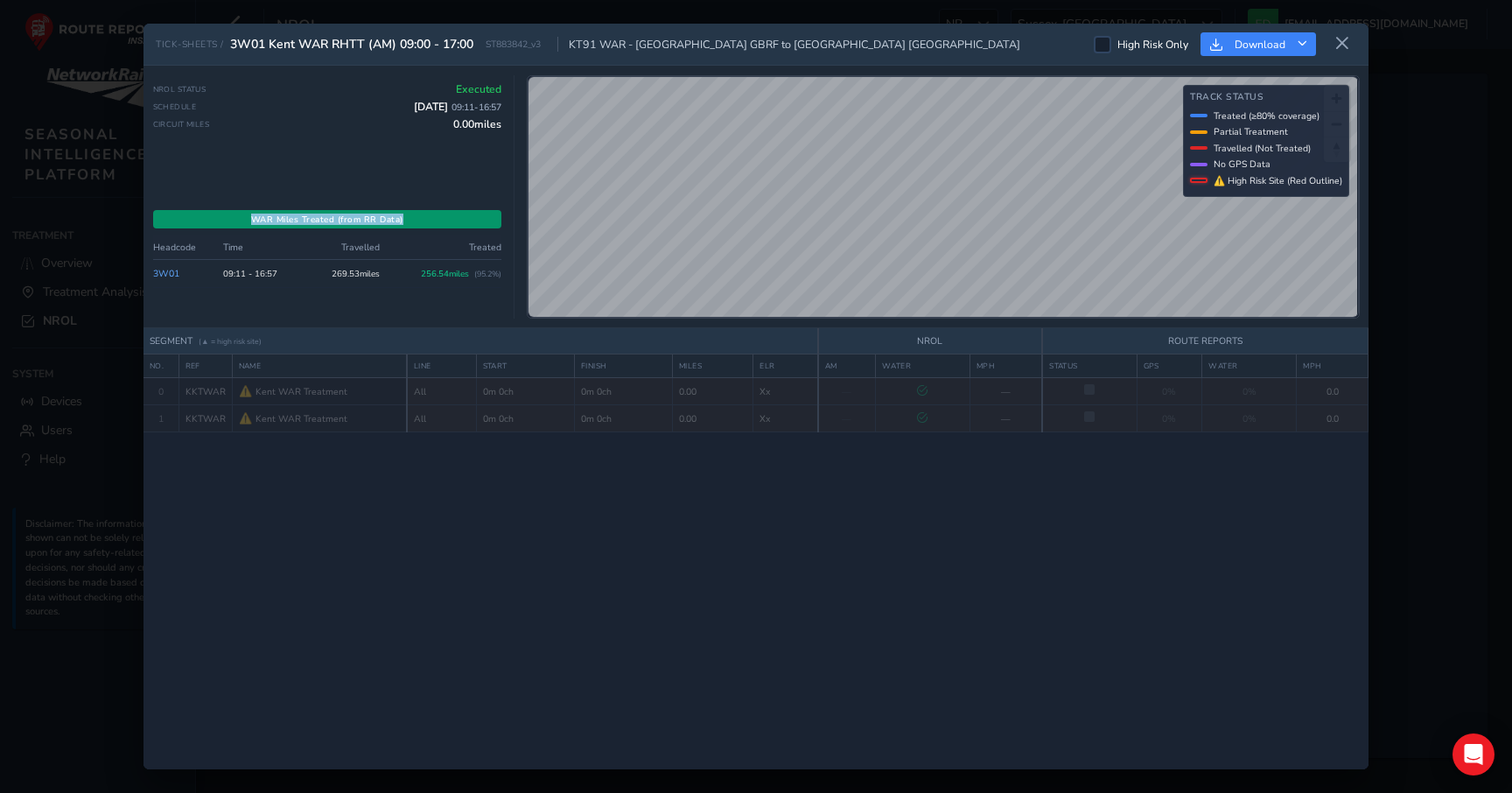
drag, startPoint x: 437, startPoint y: 217, endPoint x: 238, endPoint y: 217, distance: 199.0
click at [238, 217] on div "WAR Miles Treated (from RR Data)" at bounding box center [328, 219] width 349 height 18
click at [381, 169] on div "NROL Status Executed Schedule 5 Oct 2025 09:11 - 16:57 Circuit Miles 0.00 miles" at bounding box center [328, 136] width 349 height 108
